Goal: Information Seeking & Learning: Learn about a topic

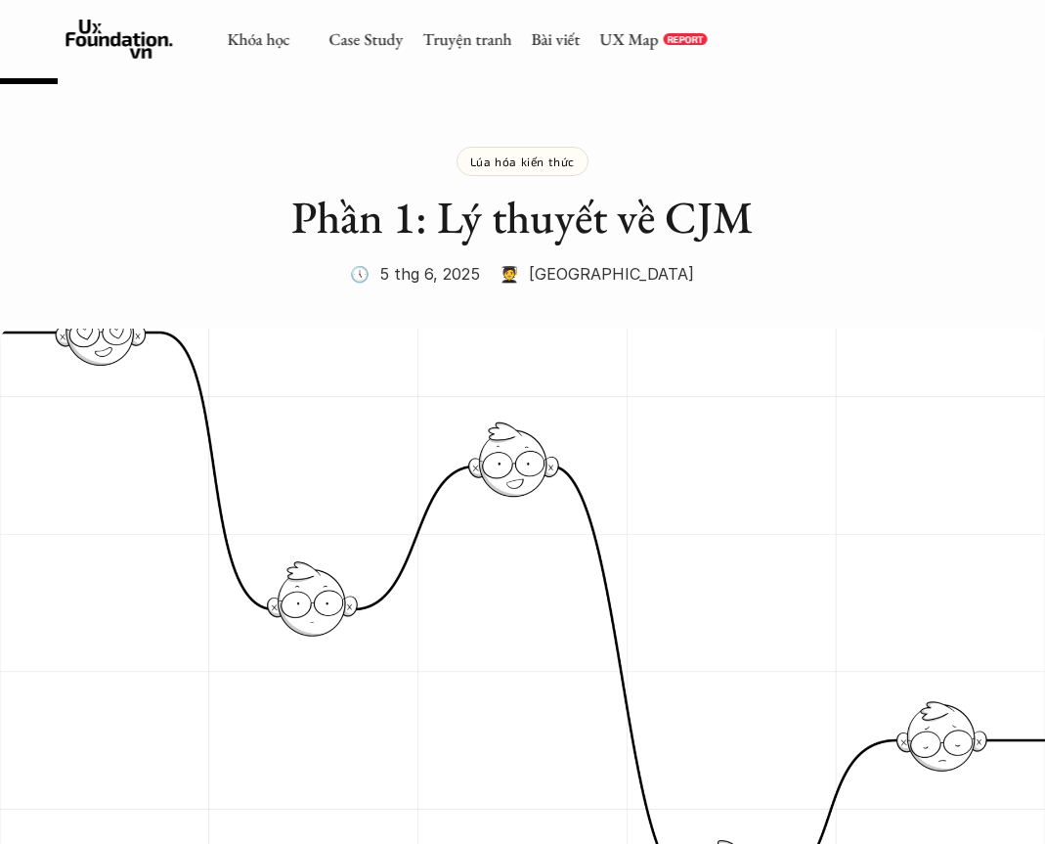
scroll to position [854, 0]
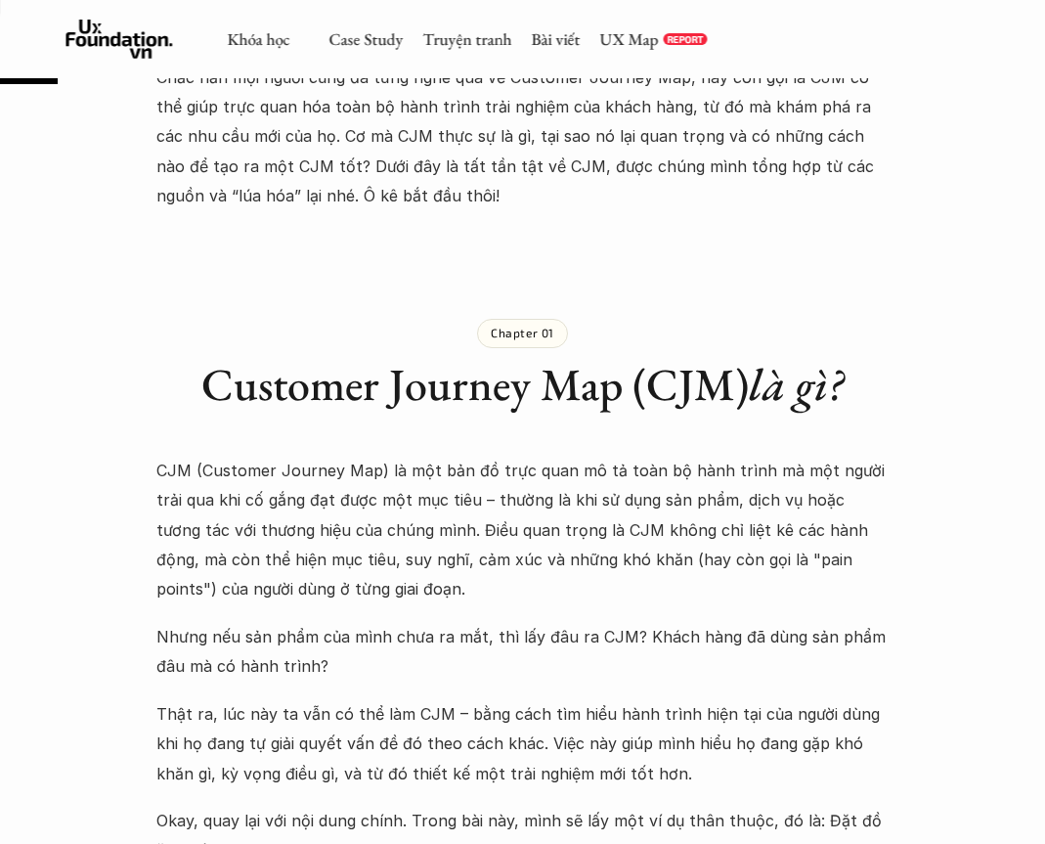
click at [545, 44] on link "Bài viết" at bounding box center [555, 39] width 49 height 22
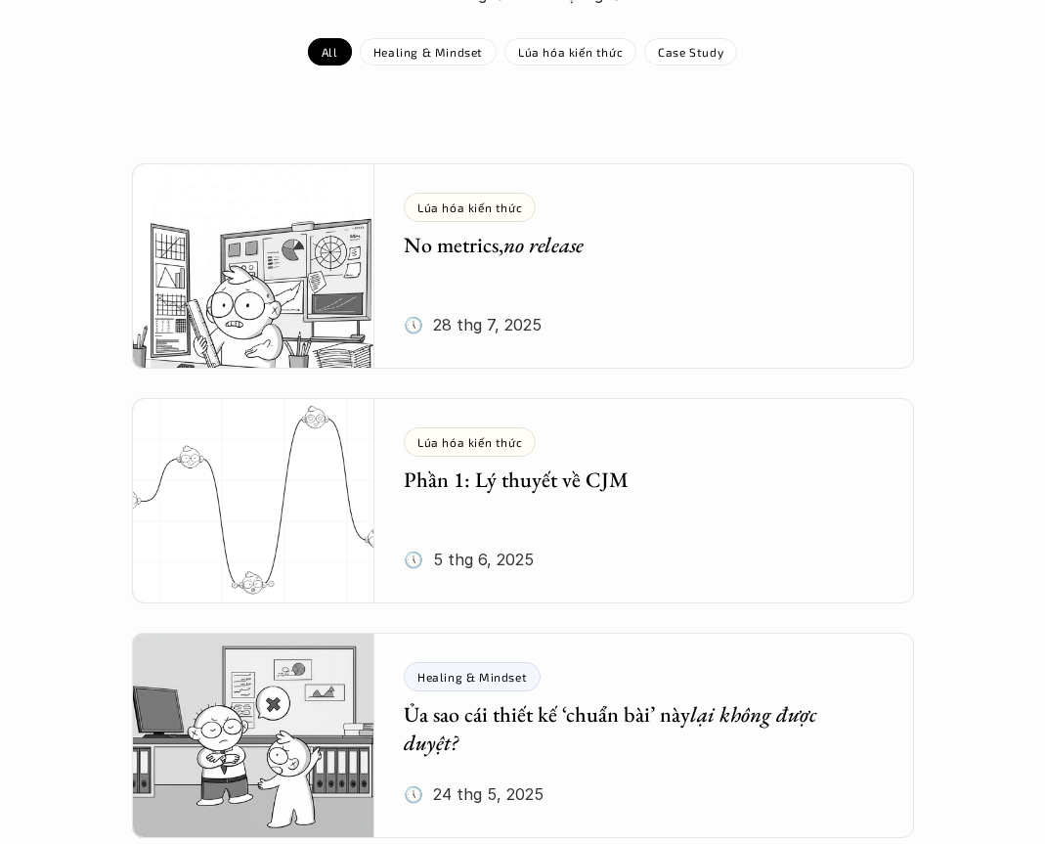
scroll to position [270, 0]
click at [290, 277] on img at bounding box center [253, 266] width 243 height 205
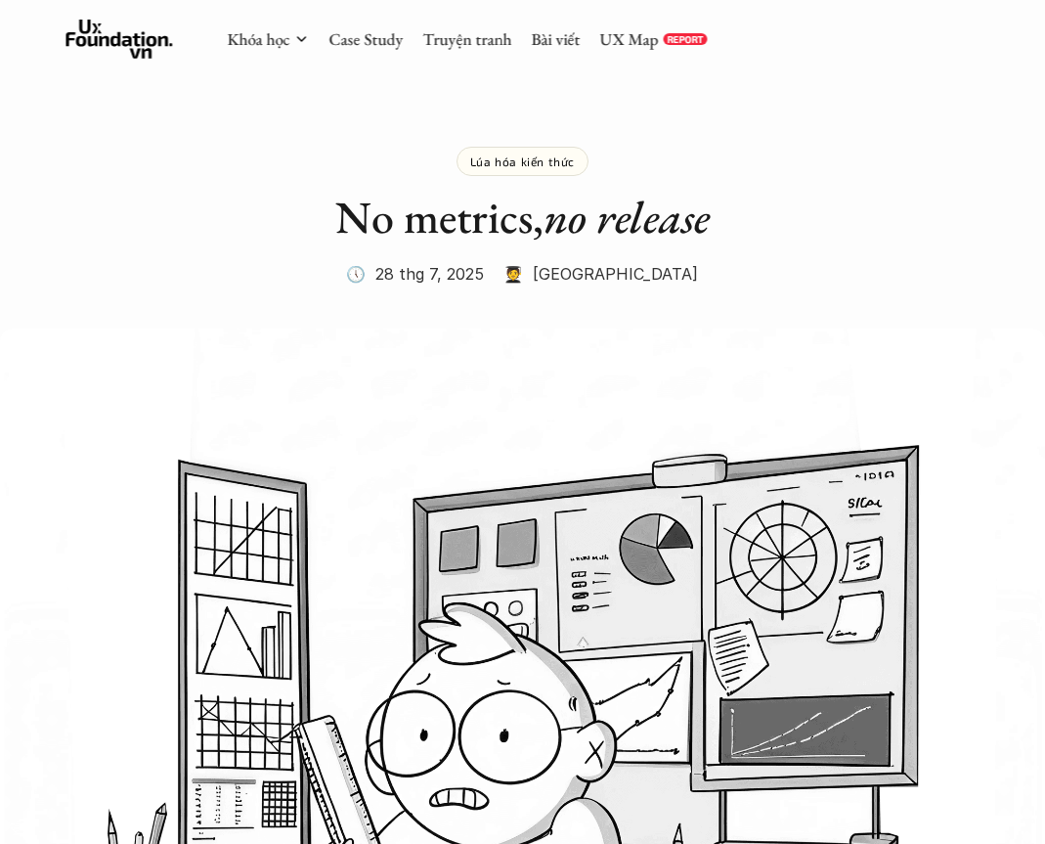
click at [563, 22] on div "Khóa học Case Study Truyện tranh Bài viết UX Map REPORT" at bounding box center [467, 39] width 480 height 39
click at [545, 39] on link "Bài viết" at bounding box center [555, 39] width 49 height 22
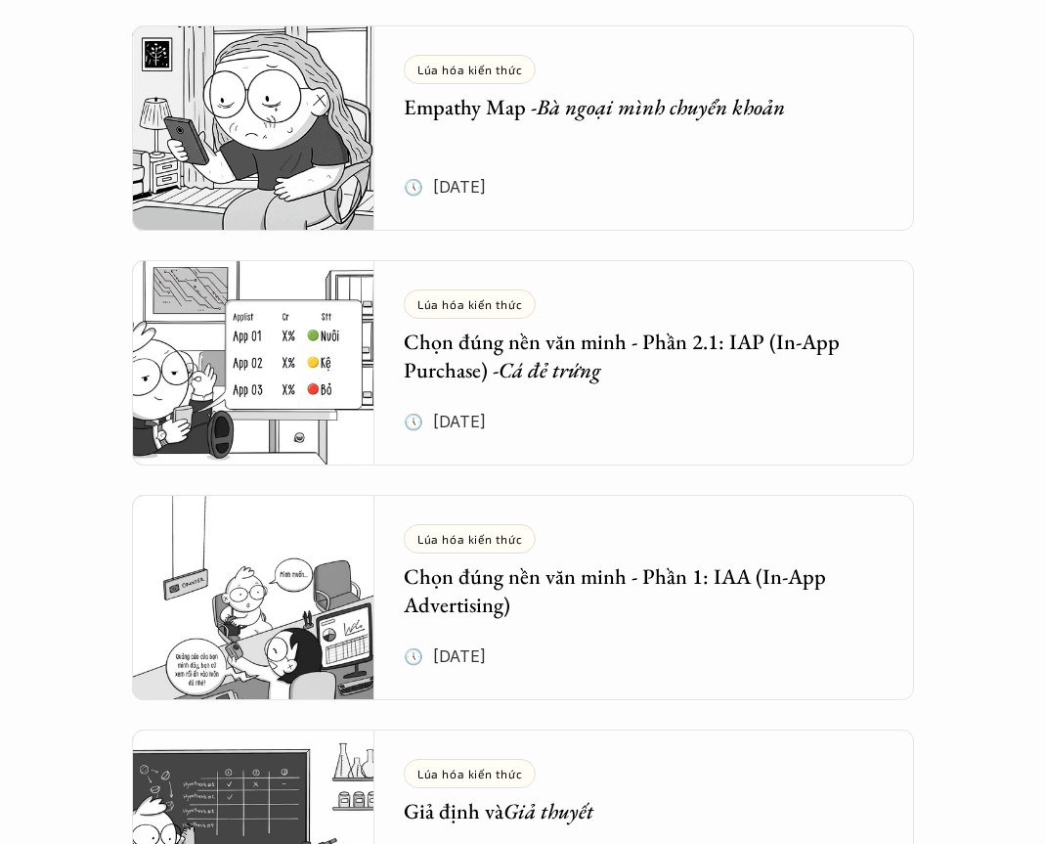
scroll to position [1657, 0]
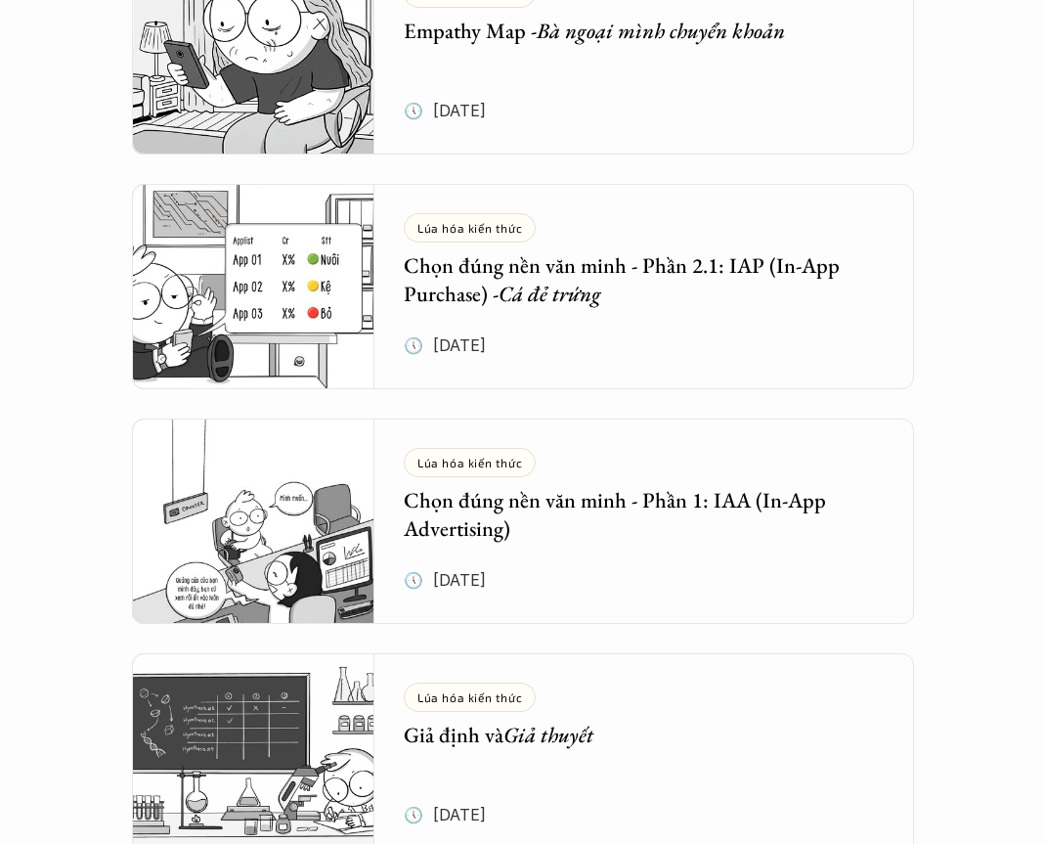
click at [699, 307] on div "Lúa hóa kiến thức Chọn đúng nền văn minh - Phần 2.1: IAP (In-App Purchase) - Cá…" at bounding box center [659, 287] width 510 height 205
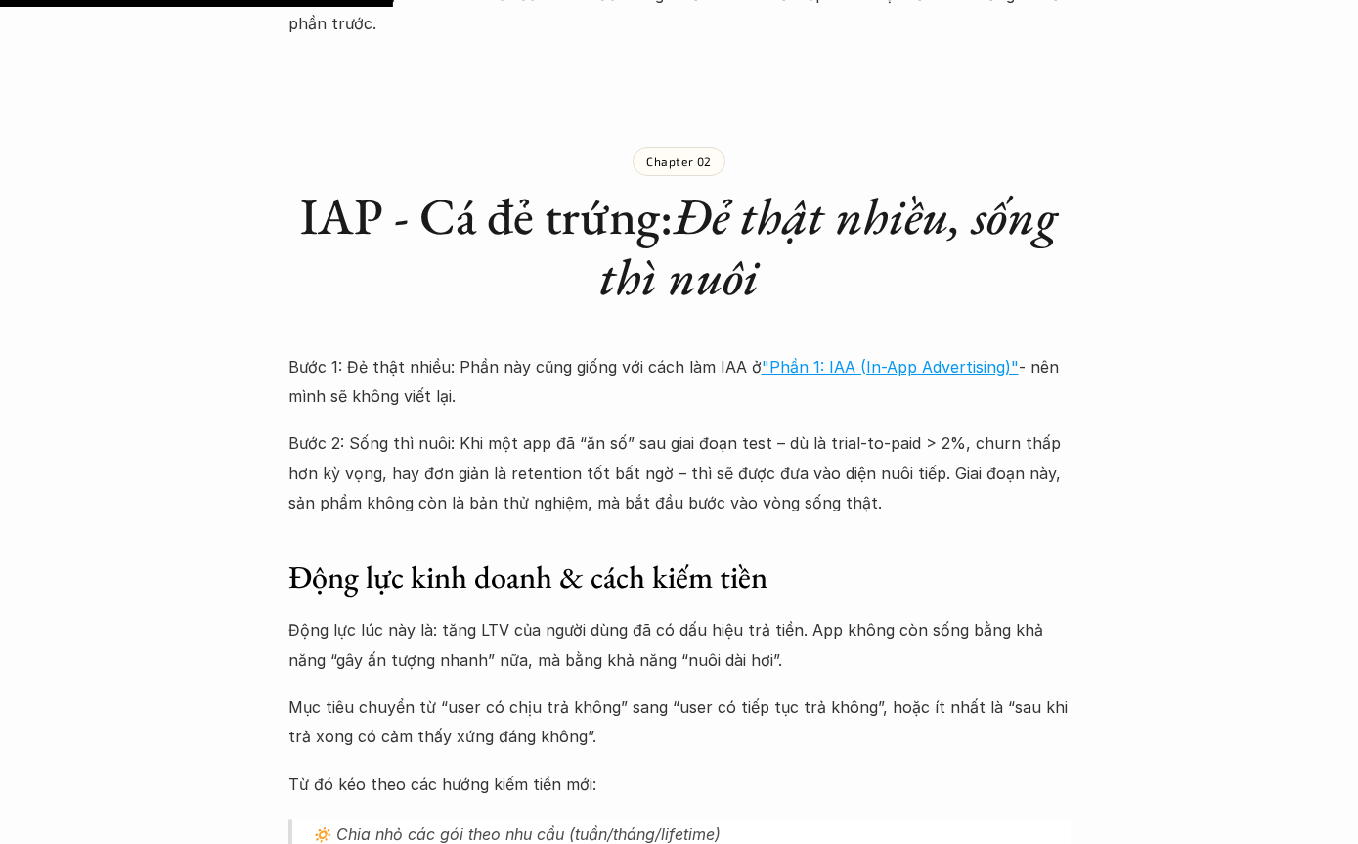
scroll to position [1959, 0]
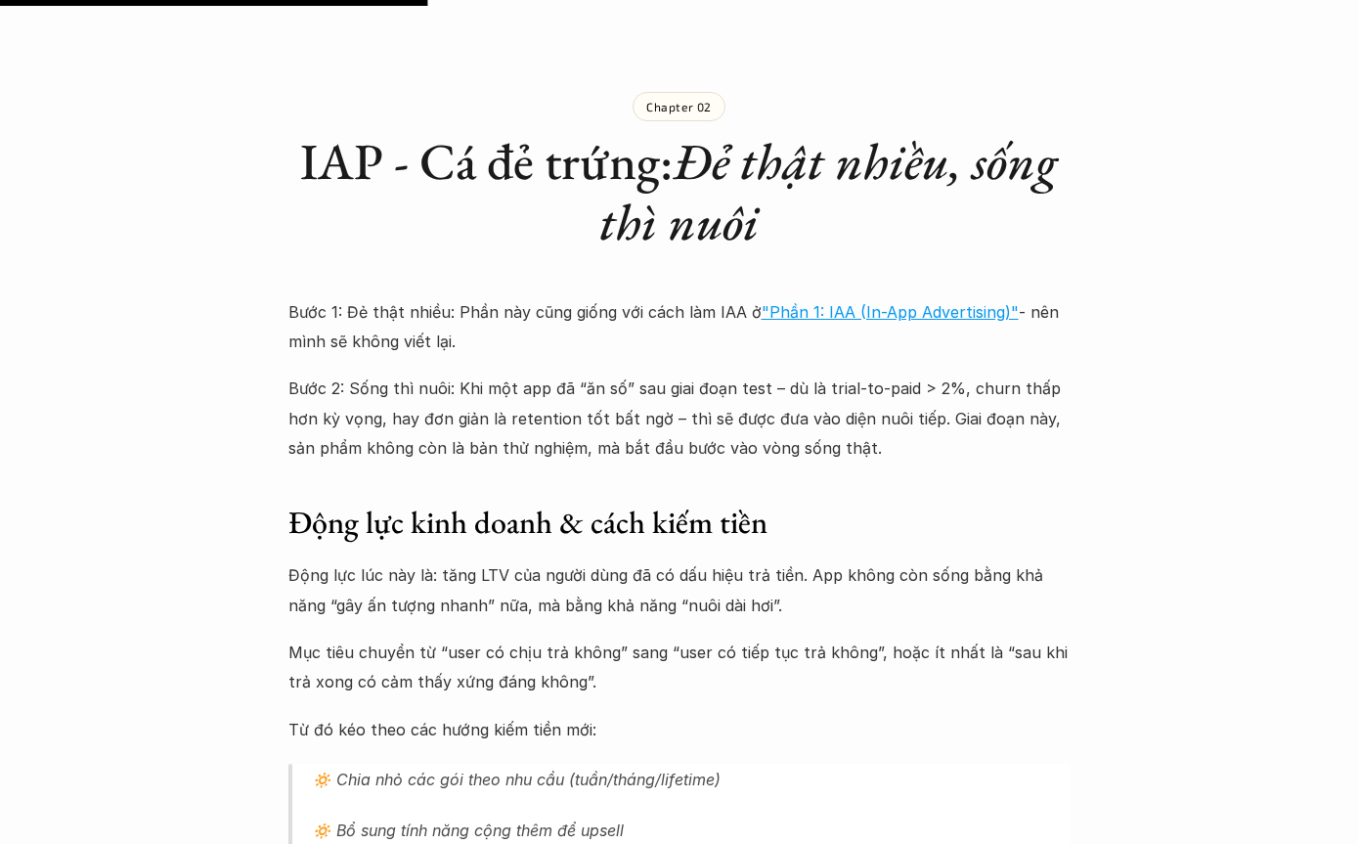
click at [890, 310] on link ""Phần 1: IAA (In-App Advertising)"" at bounding box center [890, 313] width 257 height 20
